Goal: Navigation & Orientation: Find specific page/section

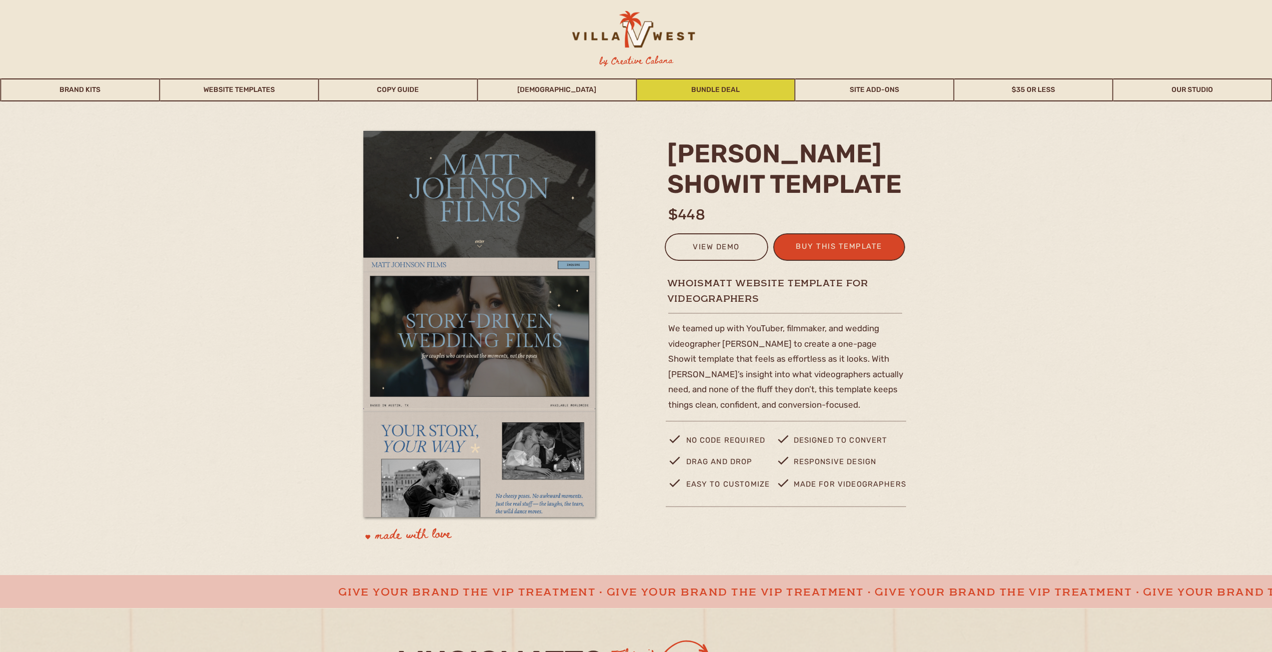
click at [641, 83] on link "Bundle Deal" at bounding box center [716, 89] width 158 height 23
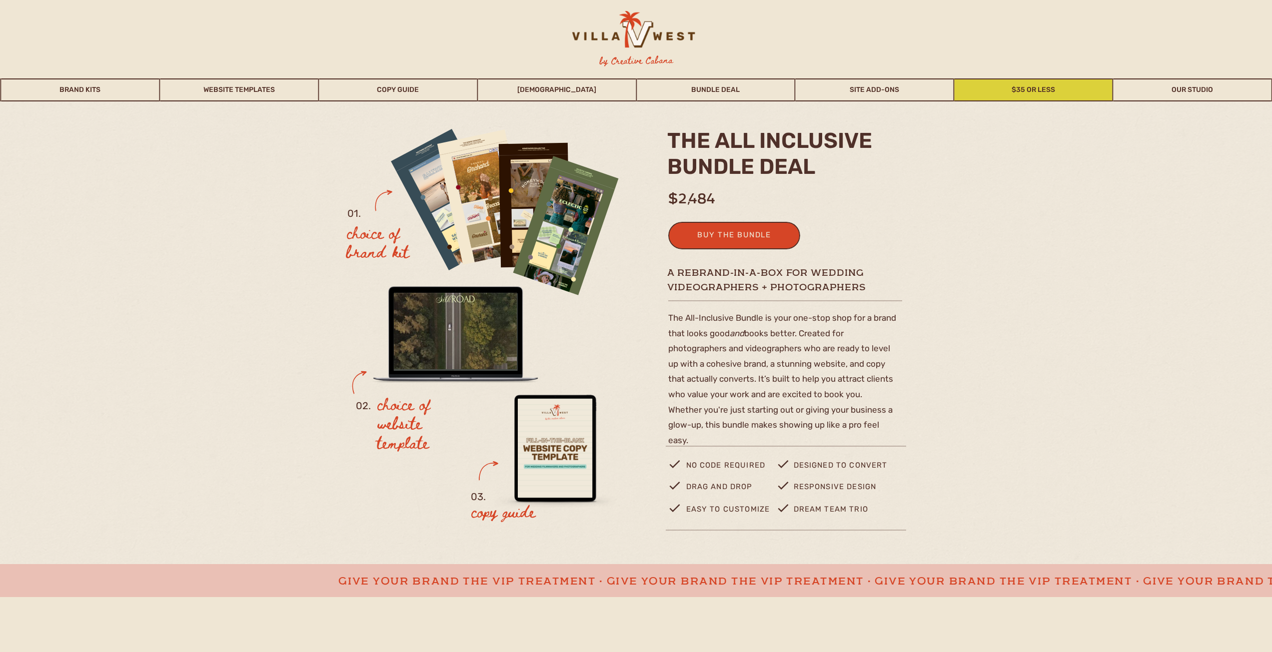
click at [1010, 81] on link "$35 or Less" at bounding box center [1034, 89] width 158 height 23
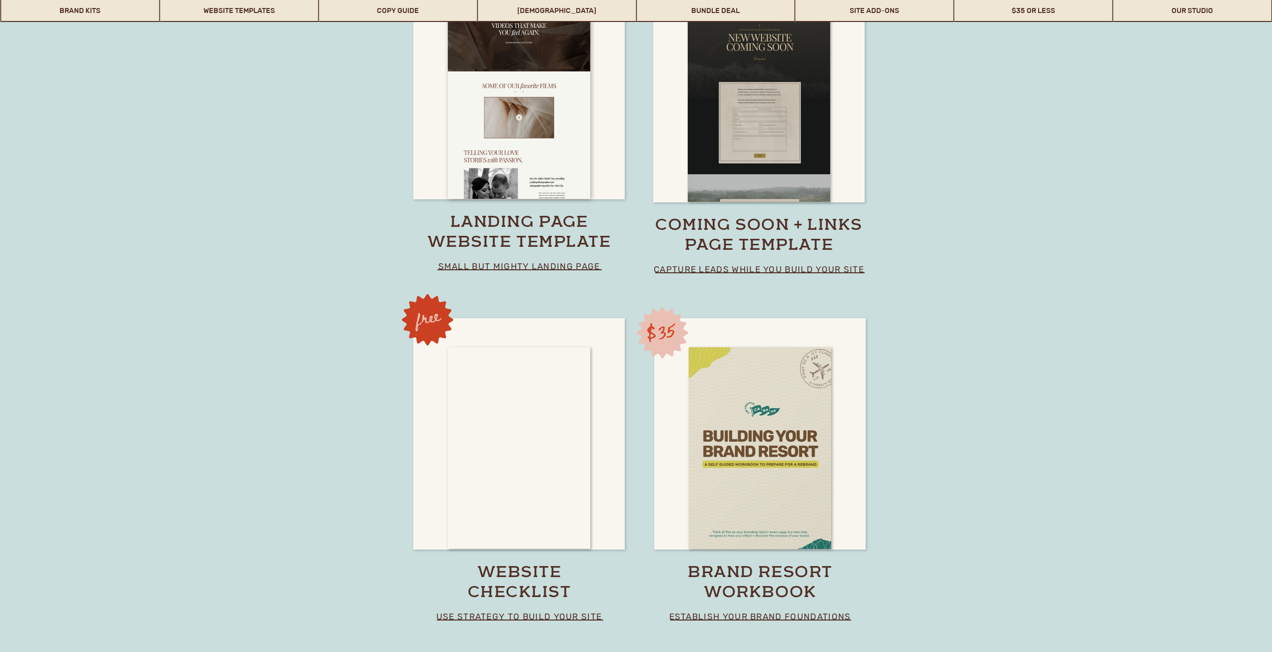
scroll to position [7109, 0]
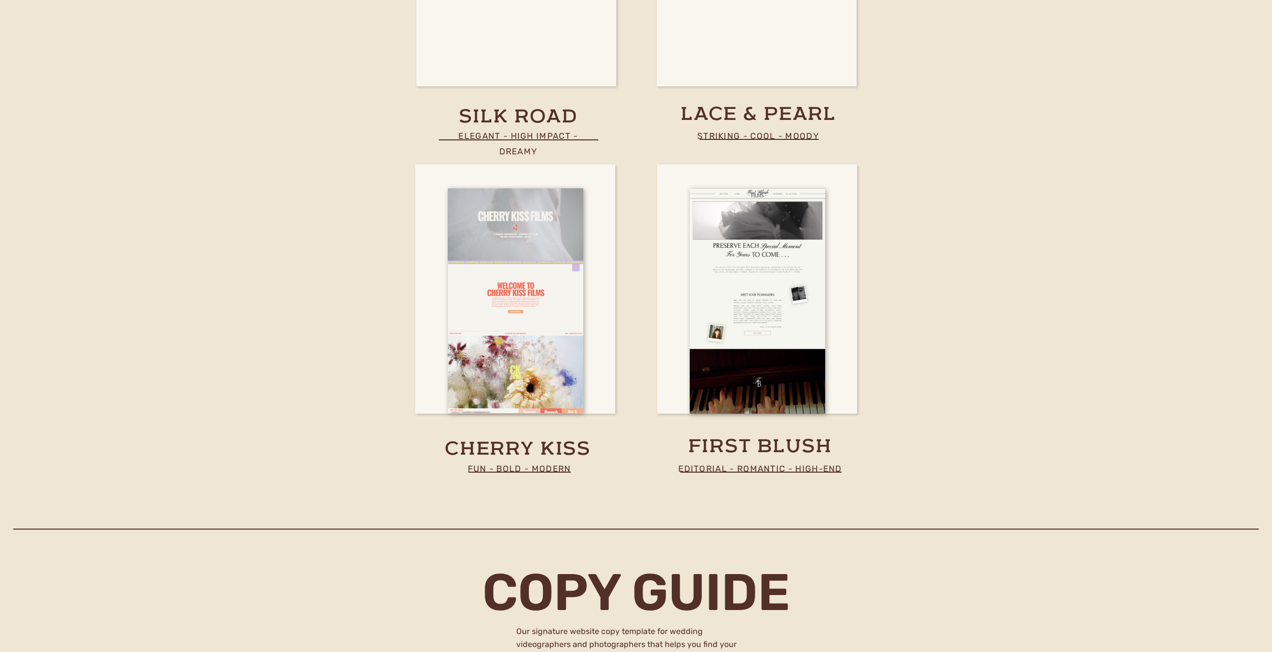
drag, startPoint x: 1015, startPoint y: 257, endPoint x: 1017, endPoint y: 229, distance: 28.0
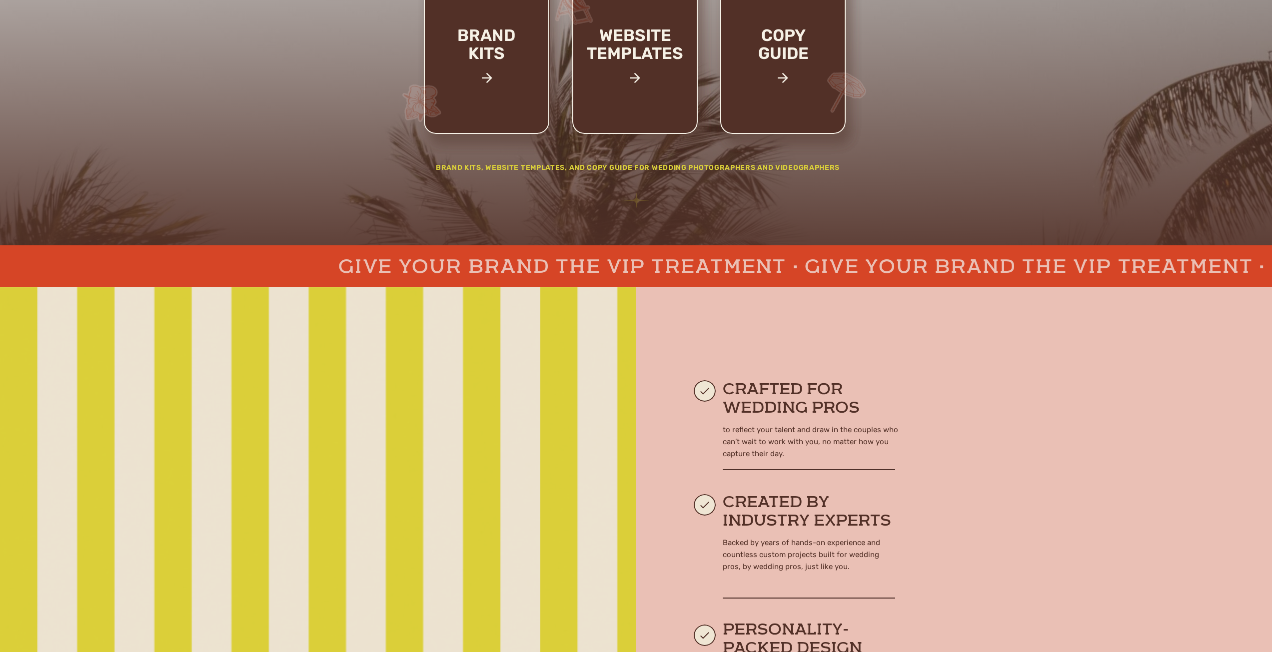
scroll to position [0, 0]
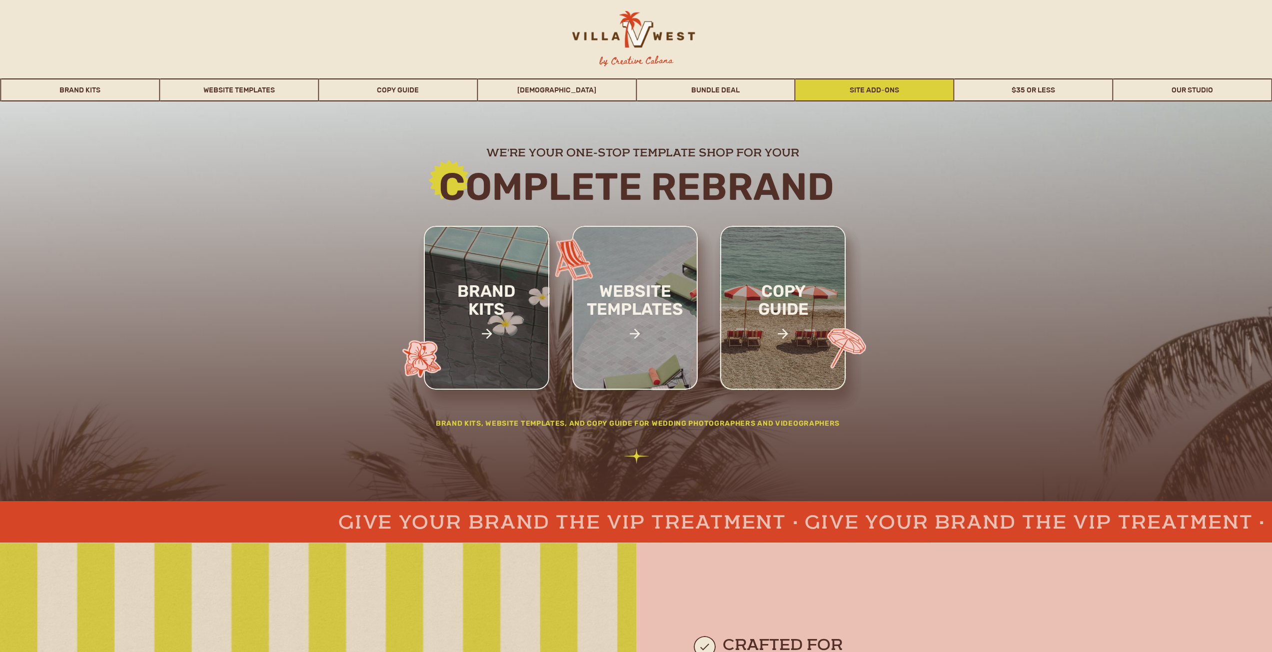
click at [891, 87] on link "Site Add-Ons" at bounding box center [875, 89] width 158 height 23
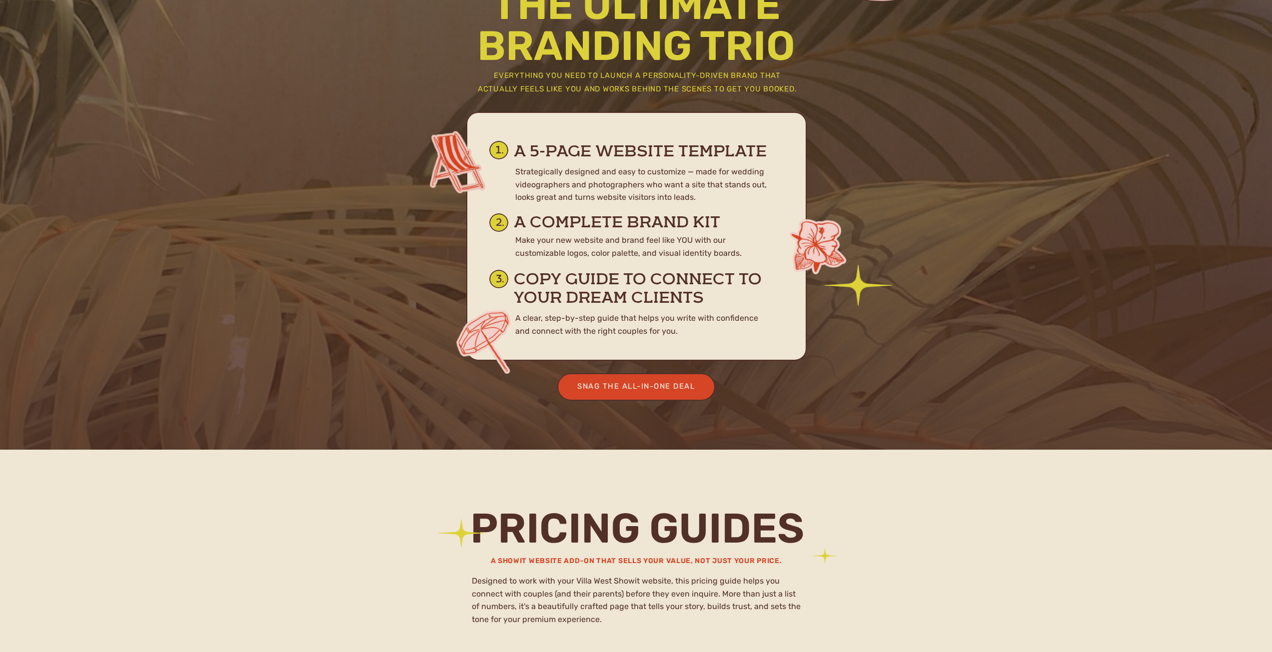
drag, startPoint x: 1151, startPoint y: 252, endPoint x: 1154, endPoint y: 170, distance: 81.5
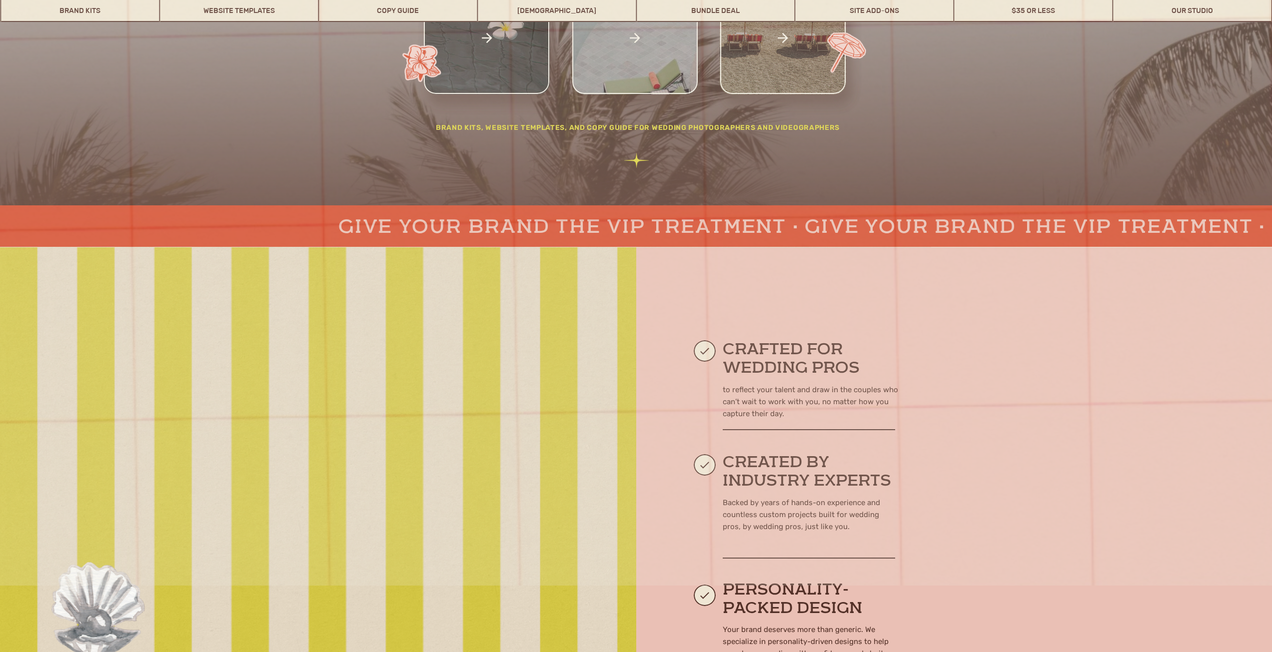
scroll to position [0, 0]
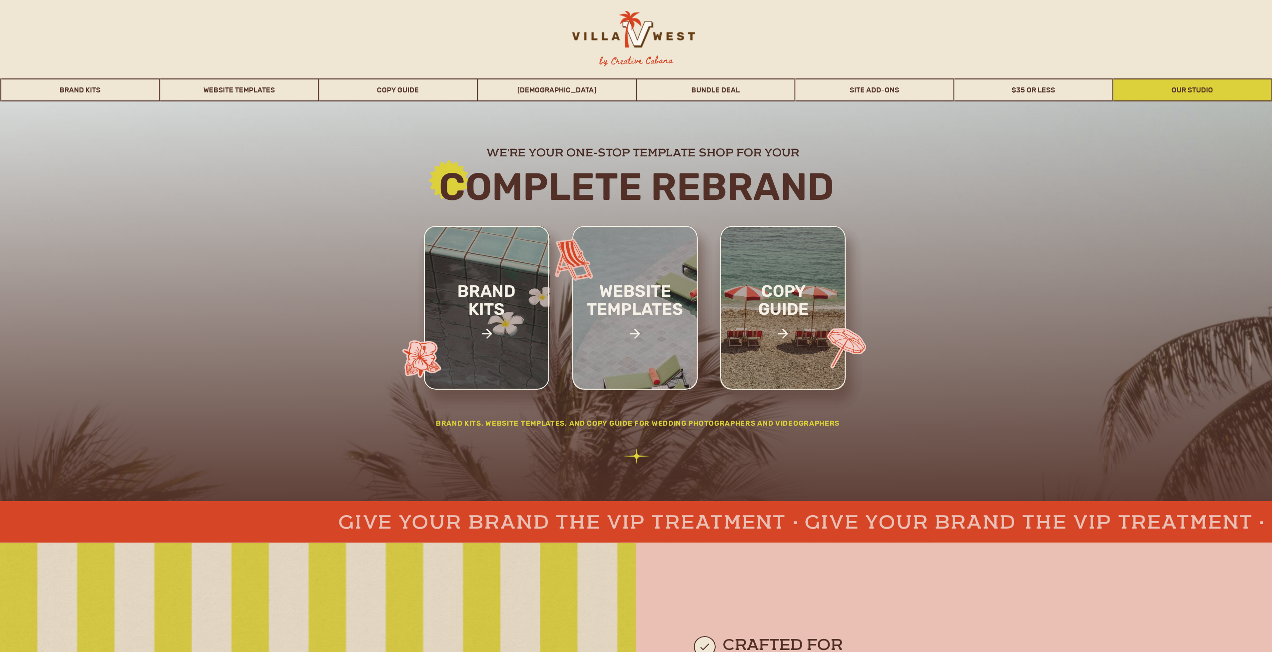
click at [1150, 92] on link "Our Studio" at bounding box center [1193, 89] width 158 height 23
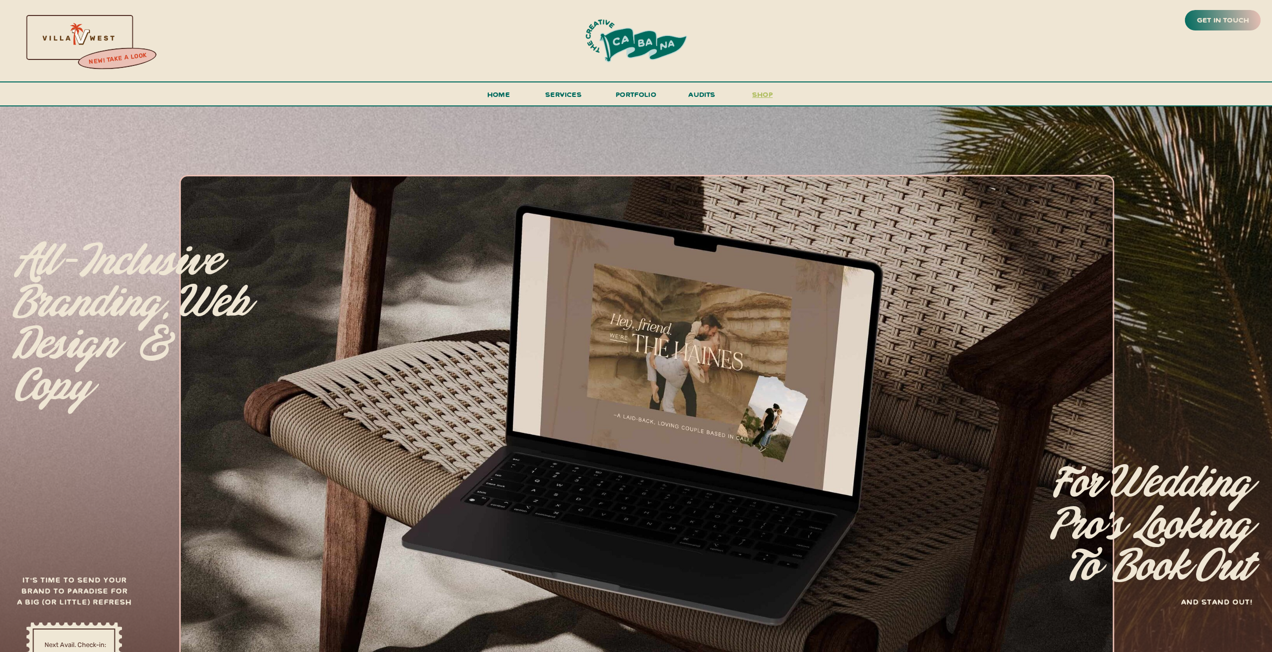
click at [751, 96] on h3 "shop" at bounding box center [763, 96] width 48 height 17
